Goal: Transaction & Acquisition: Download file/media

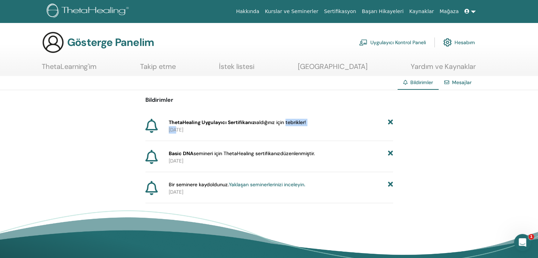
drag, startPoint x: 286, startPoint y: 122, endPoint x: 173, endPoint y: 136, distance: 113.8
click at [173, 136] on div "ThetaHealing Uygulayıcı Sertifikanızı aldığınız için tebrikler ! 2025-09-19" at bounding box center [269, 130] width 248 height 22
click at [159, 132] on div at bounding box center [155, 126] width 21 height 15
click at [153, 130] on icon at bounding box center [151, 126] width 12 height 14
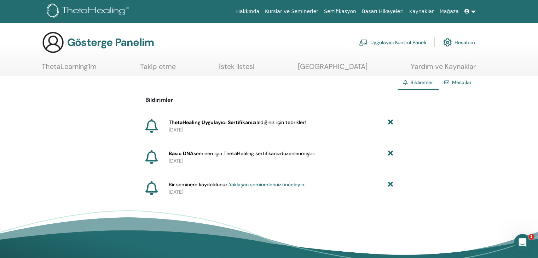
click at [356, 13] on font "Sertifikasyon" at bounding box center [340, 11] width 32 height 6
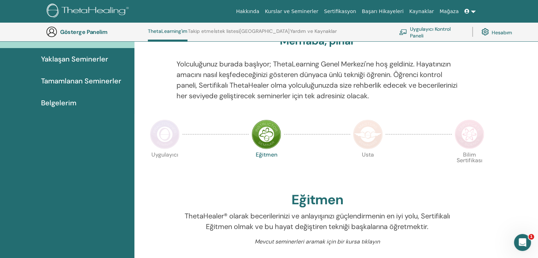
scroll to position [65, 0]
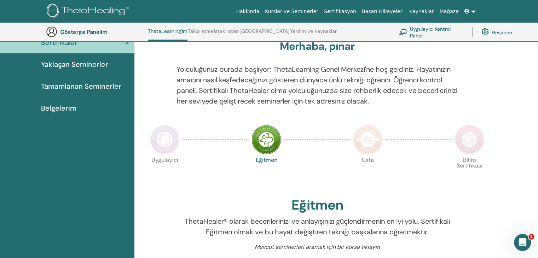
click at [413, 34] on font "Uygulayıcı Kontrol Paneli" at bounding box center [430, 31] width 41 height 13
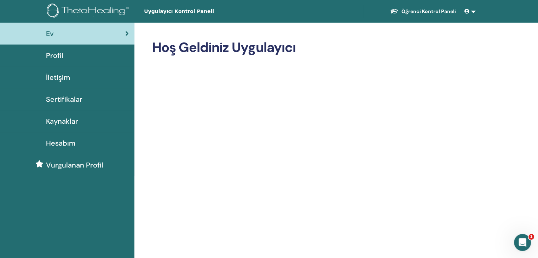
click at [437, 11] on font "Öğrenci Kontrol Paneli" at bounding box center [429, 11] width 54 height 6
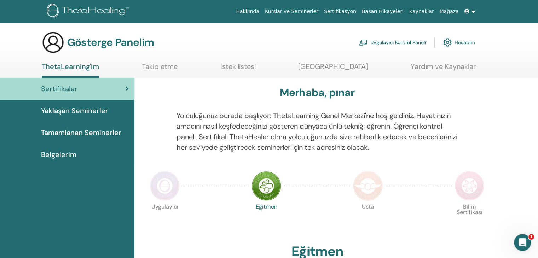
click at [466, 9] on icon at bounding box center [467, 11] width 5 height 5
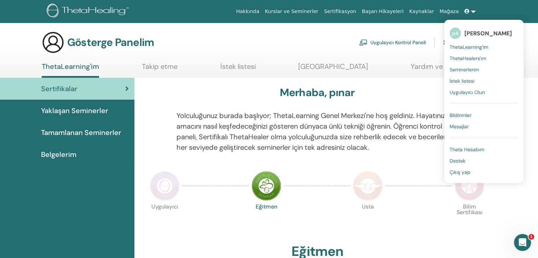
click at [459, 126] on font "Mesajlar" at bounding box center [459, 126] width 19 height 6
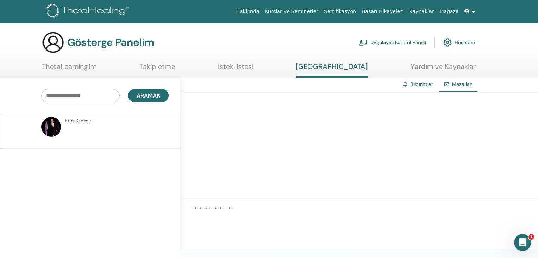
click at [415, 85] on font "Bildirimler" at bounding box center [421, 84] width 23 height 6
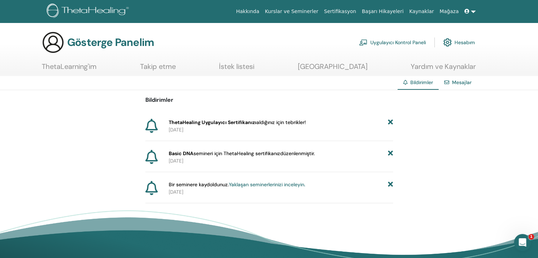
drag, startPoint x: 169, startPoint y: 128, endPoint x: 228, endPoint y: 158, distance: 66.2
click at [228, 158] on div "Bildirimler ThetaHealing Uygulayıcı Sertifikanızı aldığınız için tebrikler ! 20…" at bounding box center [269, 146] width 248 height 113
click at [228, 158] on p "2025-09-19" at bounding box center [281, 160] width 224 height 7
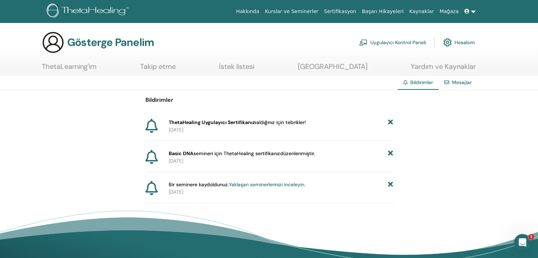
click at [214, 124] on font "ThetaHealing Uygulayıcı Sertifikanızı" at bounding box center [213, 122] width 88 height 6
click at [171, 66] on font "Takip etme" at bounding box center [158, 66] width 36 height 9
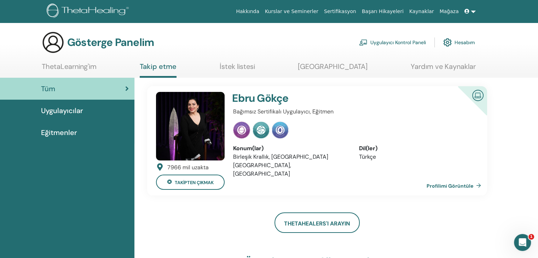
click at [236, 68] on font "İstek listesi" at bounding box center [237, 66] width 35 height 9
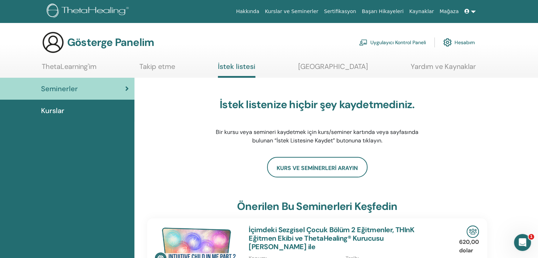
click at [58, 68] on font "ThetaLearning'im" at bounding box center [69, 66] width 55 height 9
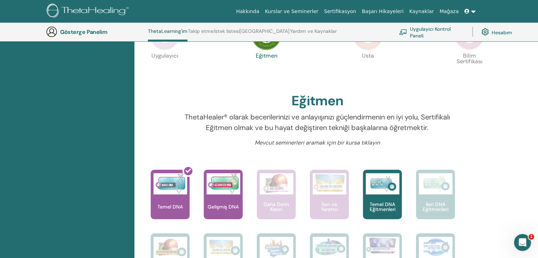
scroll to position [212, 0]
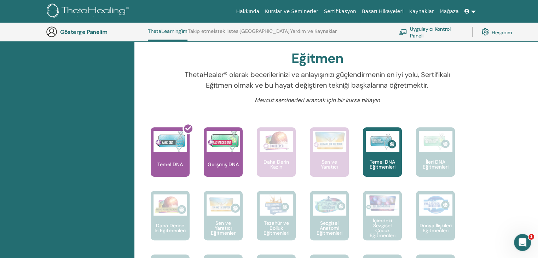
drag, startPoint x: 538, startPoint y: 63, endPoint x: 543, endPoint y: 61, distance: 5.7
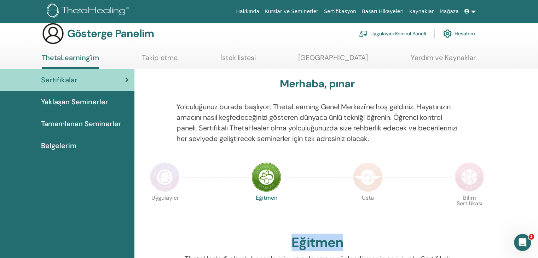
scroll to position [0, 0]
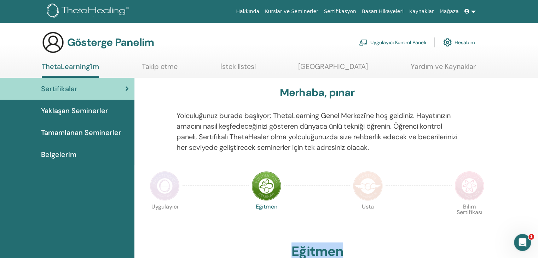
click at [88, 133] on font "Tamamlanan Seminerler" at bounding box center [81, 132] width 80 height 9
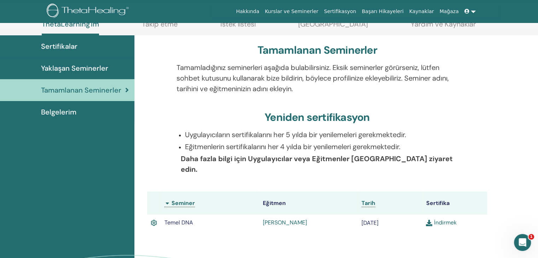
scroll to position [47, 0]
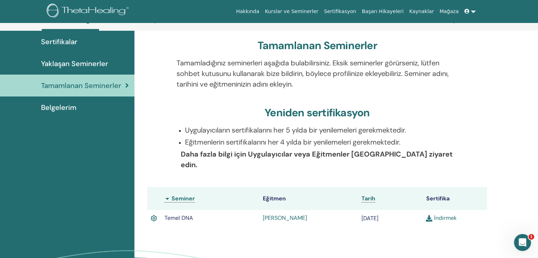
click at [429, 215] on img at bounding box center [429, 218] width 6 height 6
click at [442, 214] on font "İndirmek" at bounding box center [445, 217] width 23 height 7
